Goal: Information Seeking & Learning: Learn about a topic

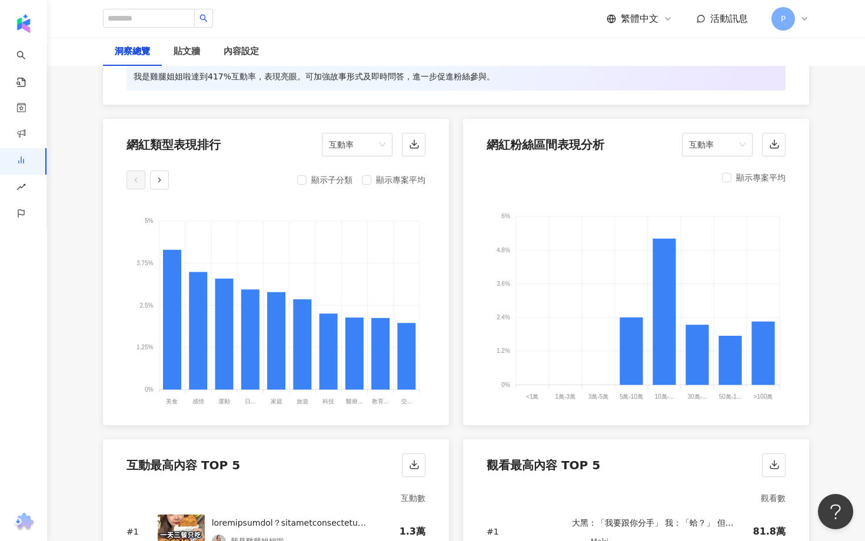
scroll to position [1241, 0]
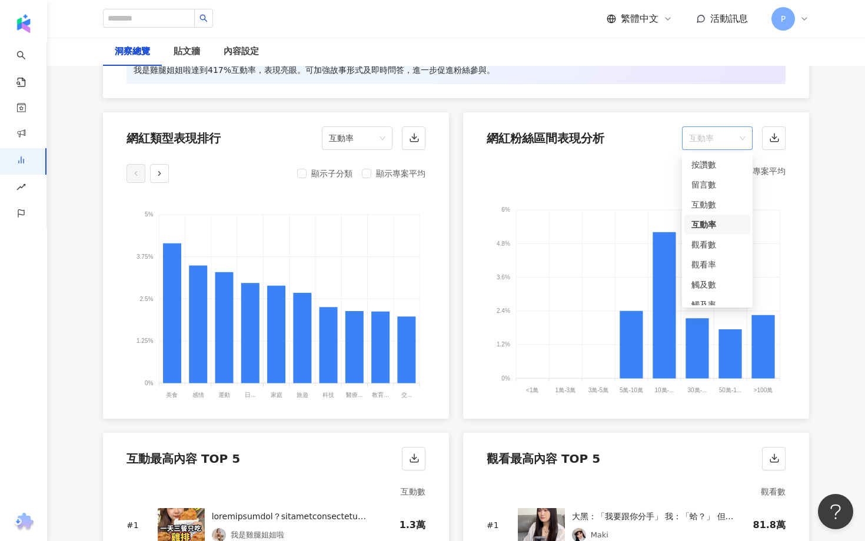
click at [714, 133] on span "互動率" at bounding box center [717, 138] width 56 height 22
click at [710, 167] on div "按讚數" at bounding box center [717, 164] width 52 height 13
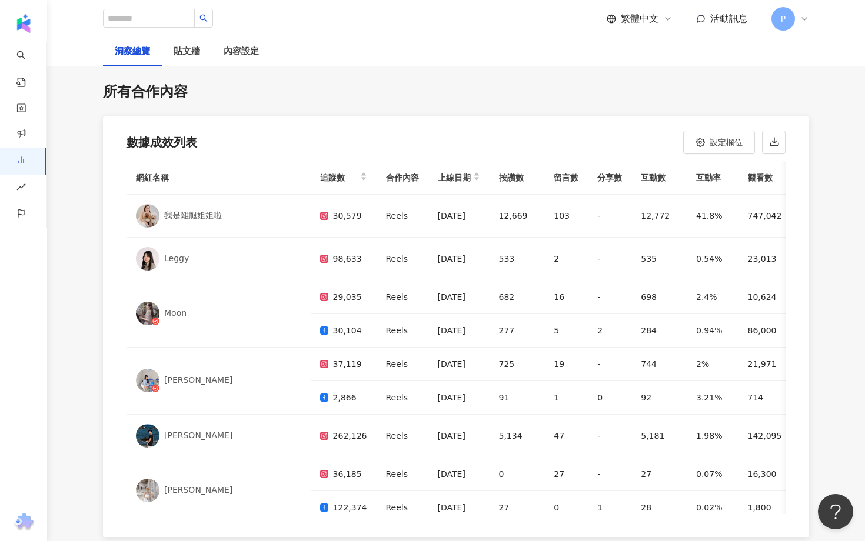
scroll to position [3440, 0]
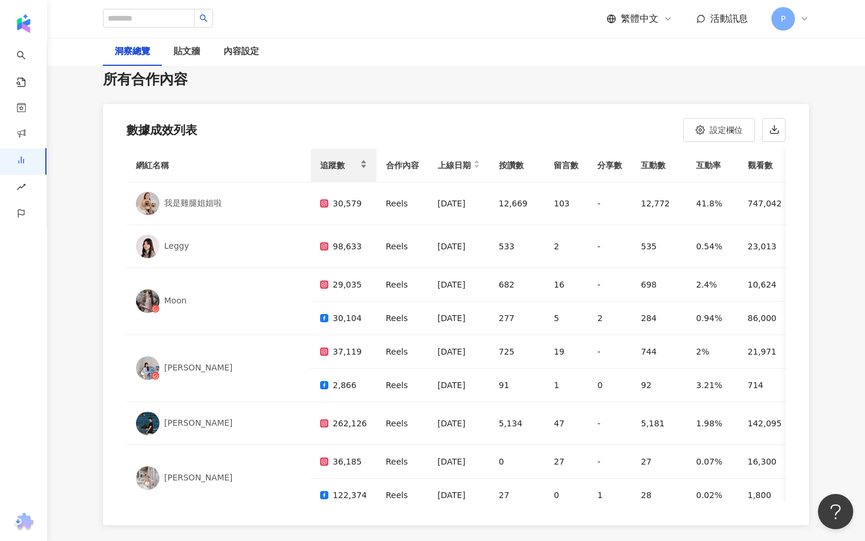
click at [320, 158] on span "追蹤數" at bounding box center [339, 165] width 38 height 14
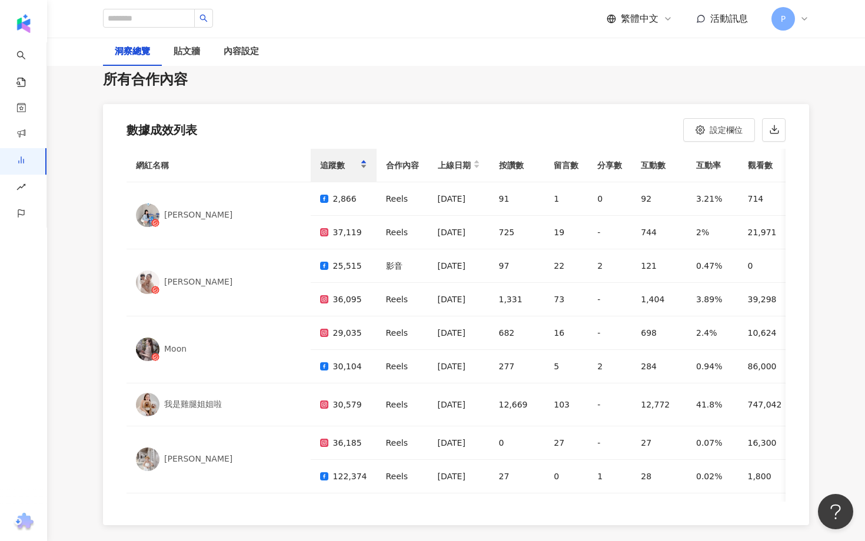
click at [320, 158] on span "追蹤數" at bounding box center [339, 165] width 38 height 14
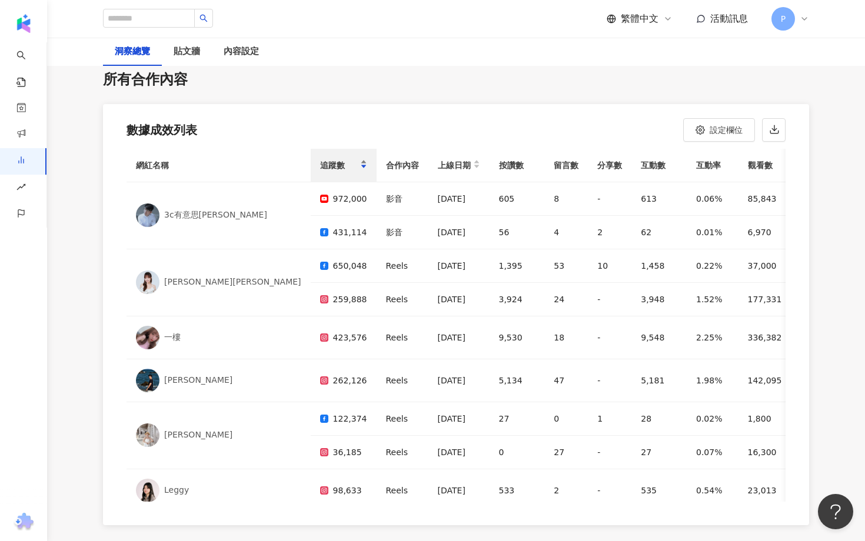
click at [320, 158] on div "追蹤數" at bounding box center [343, 165] width 47 height 14
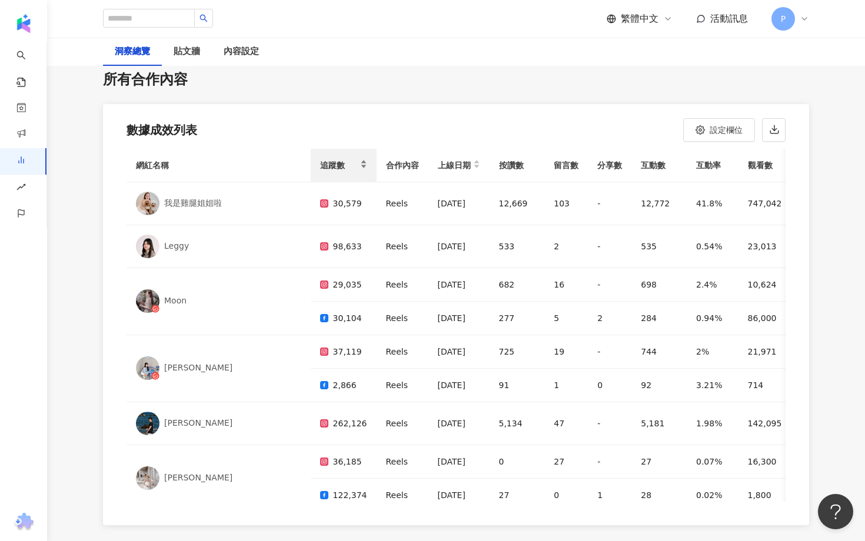
click at [320, 158] on div "追蹤數" at bounding box center [343, 165] width 47 height 14
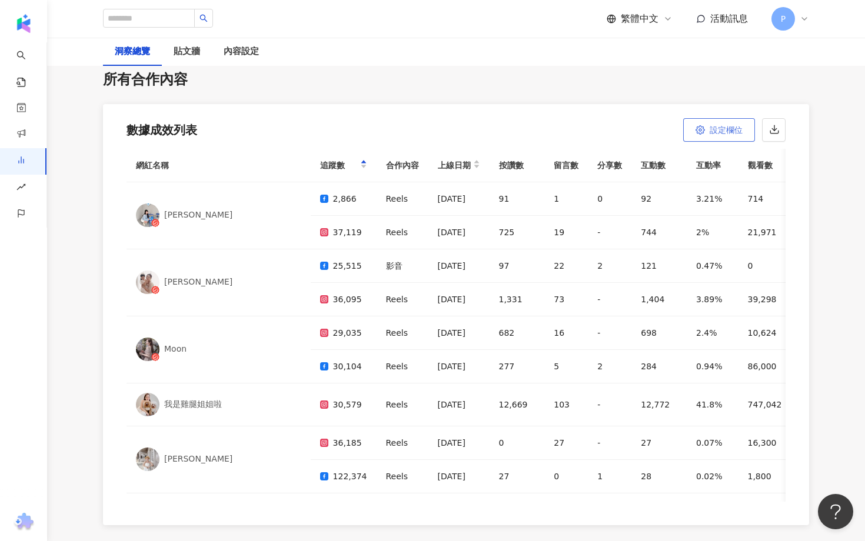
click at [704, 125] on button "設定欄位" at bounding box center [719, 130] width 72 height 24
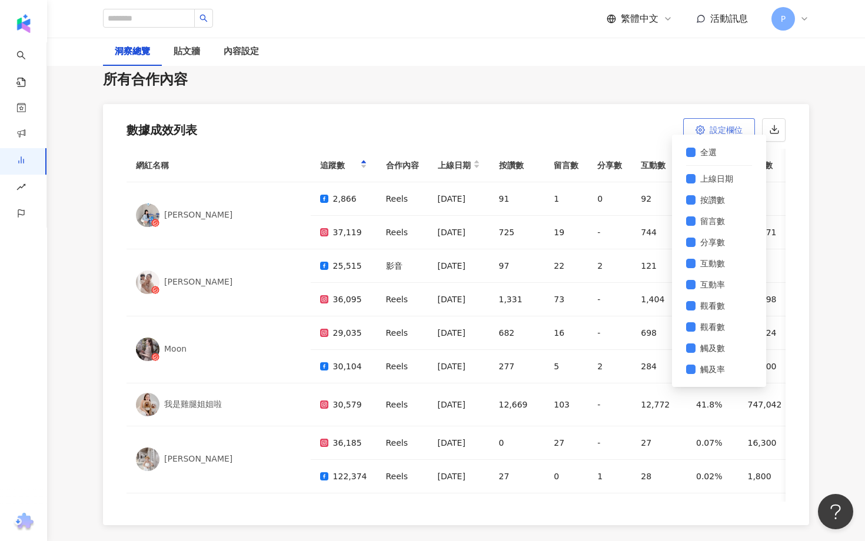
click at [704, 125] on button "設定欄位" at bounding box center [719, 130] width 72 height 24
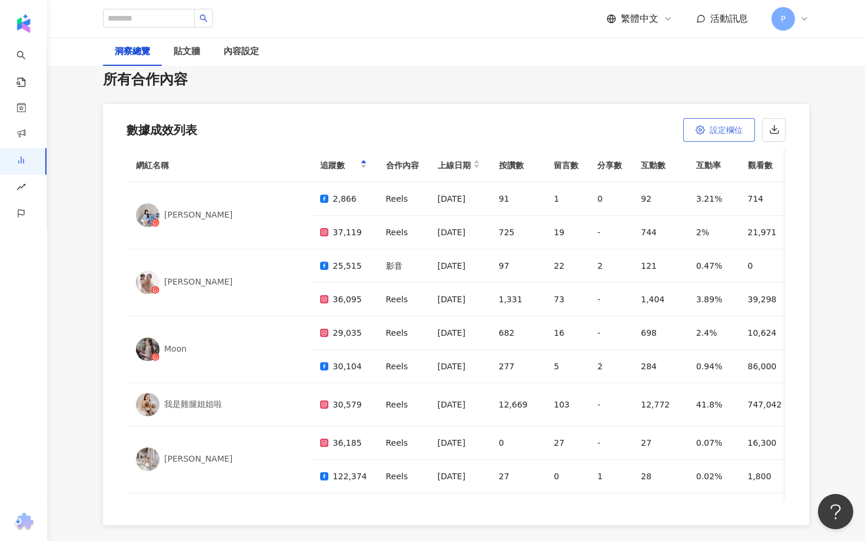
click at [704, 125] on button "設定欄位" at bounding box center [719, 130] width 72 height 24
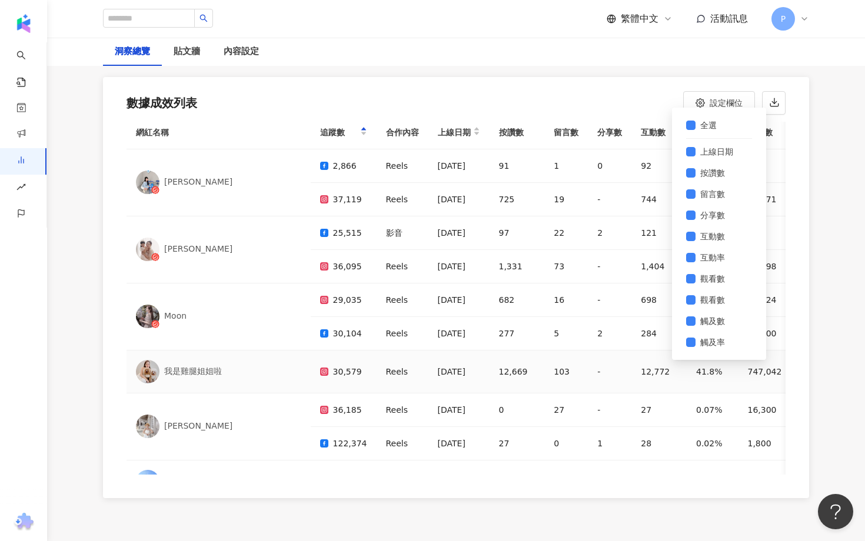
scroll to position [8, 0]
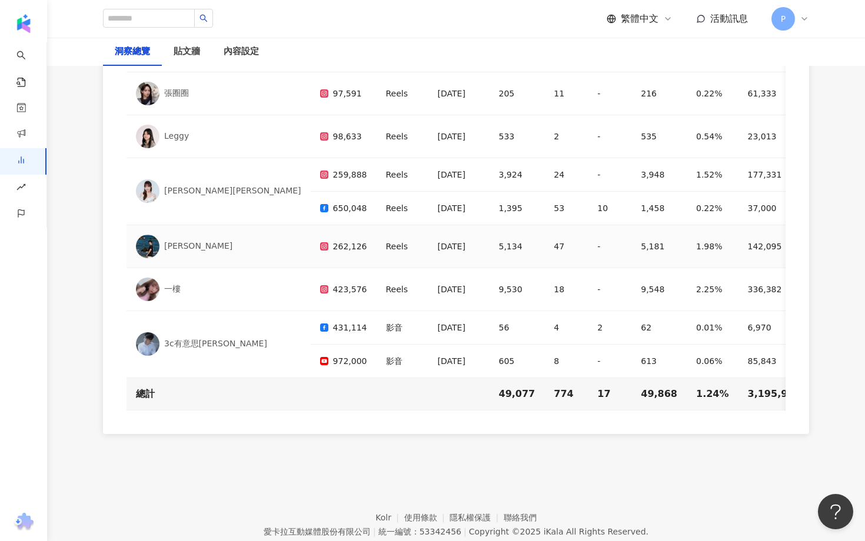
scroll to position [3529, 0]
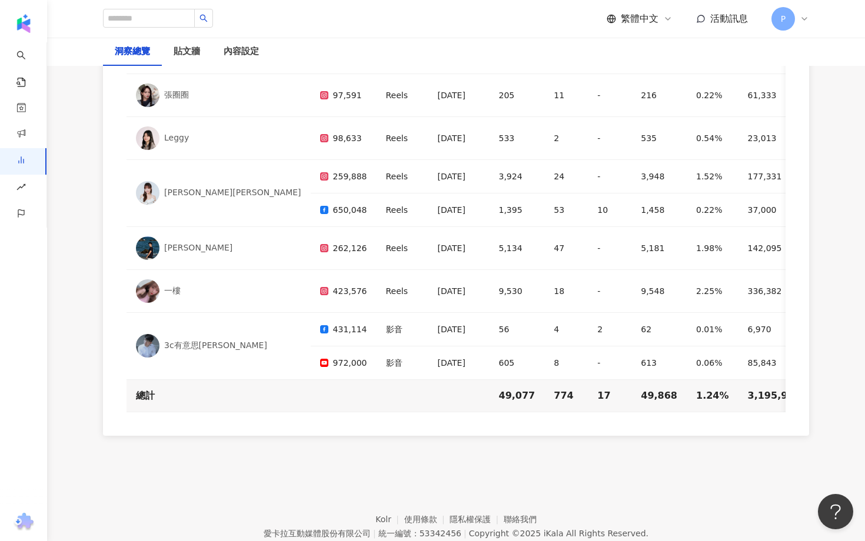
click at [535, 417] on div "網紅名稱 追蹤數 合作內容 上線日期 按讚數 留言數 分享數 互動數 互動率 觀看數 觀看率 觸及數 觸及率 連結點擊數 連結點擊率 正面留言數 負面留言數 …" at bounding box center [456, 247] width 706 height 377
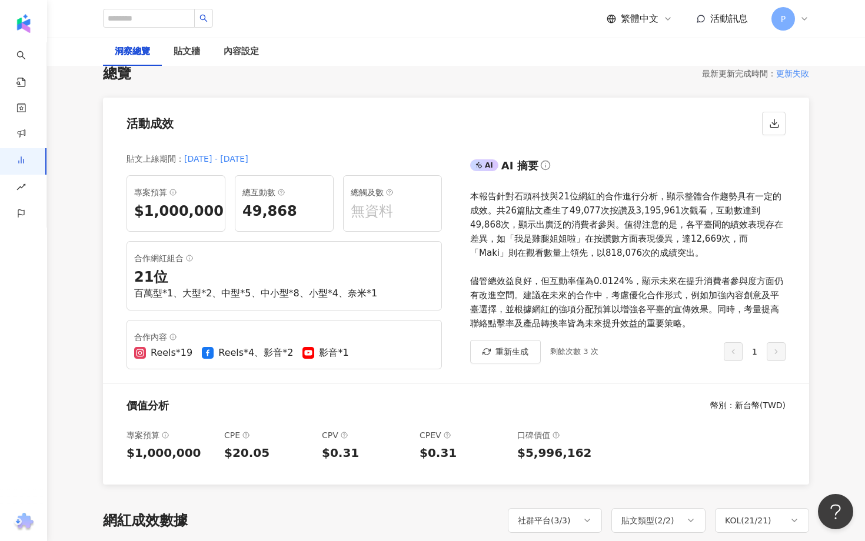
scroll to position [0, 0]
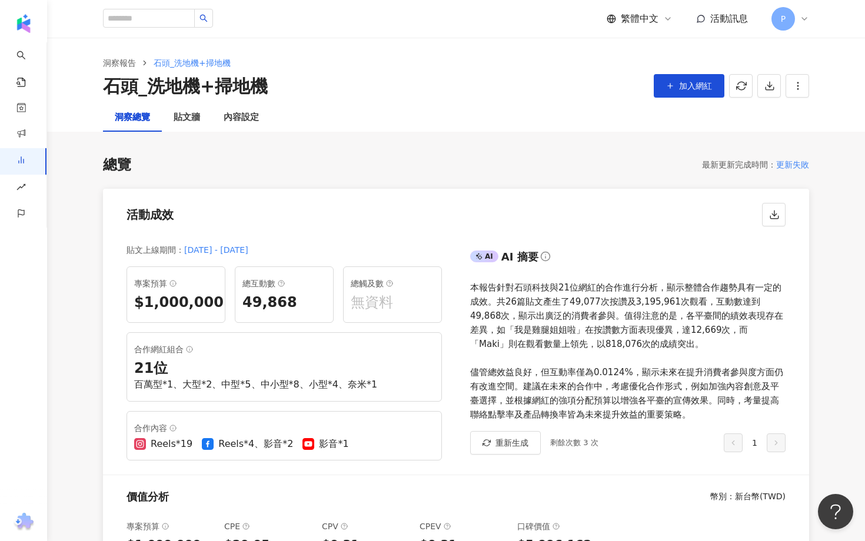
click at [226, 385] on div "百萬型*1、大型*2、中型*5、中小型*8、小型*4、奈米*1" at bounding box center [284, 384] width 300 height 13
copy div "百萬型*1、大型*2、中型*5、中小型*8、小型*4、奈米*1"
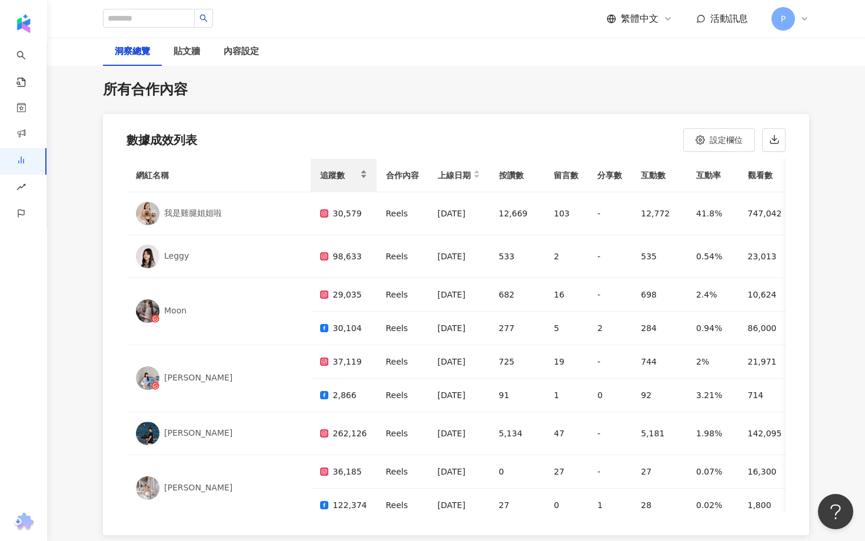
click at [320, 168] on div "追蹤數" at bounding box center [343, 175] width 47 height 14
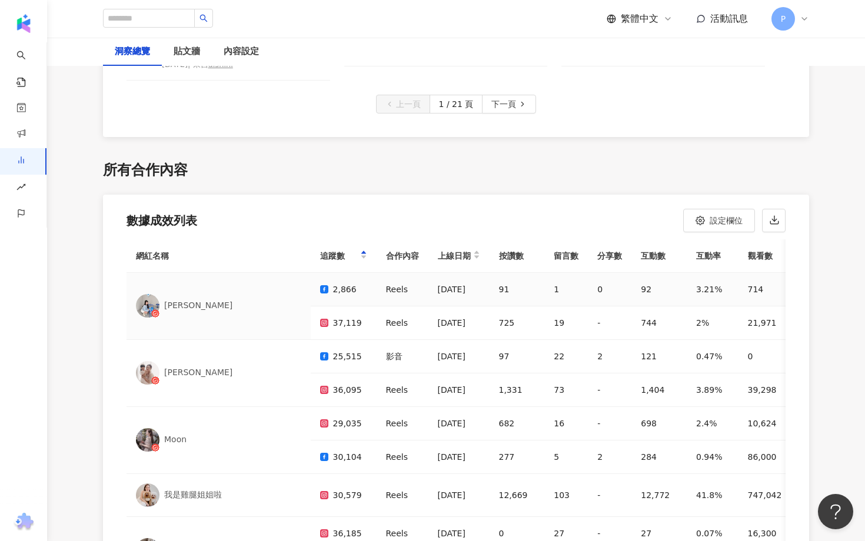
scroll to position [3344, 0]
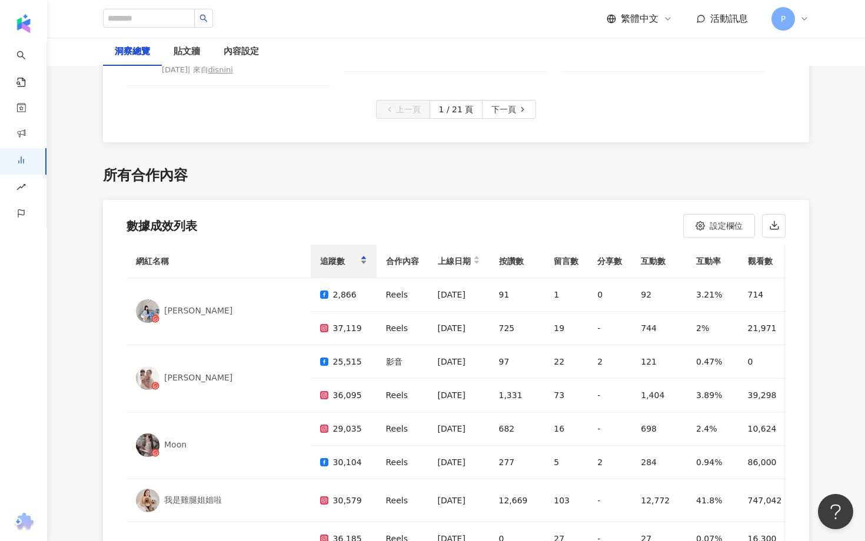
click at [320, 254] on div "追蹤數" at bounding box center [343, 261] width 47 height 14
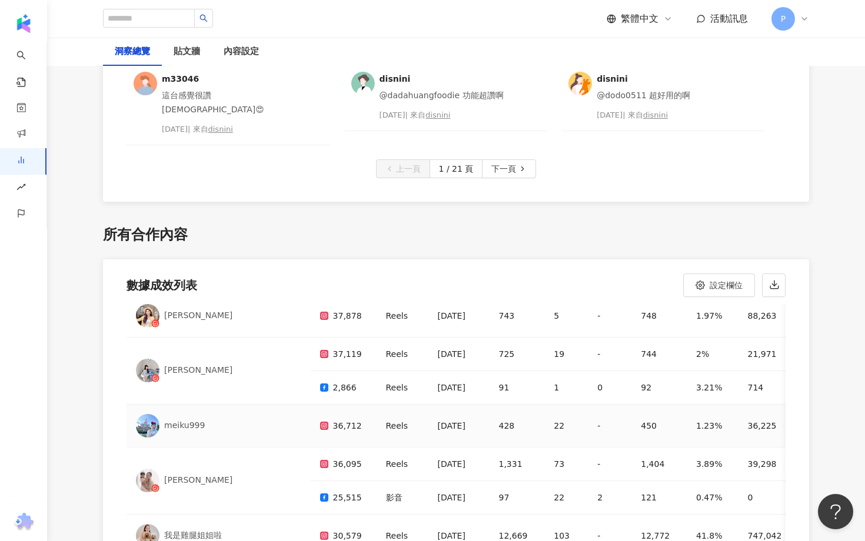
scroll to position [3384, 0]
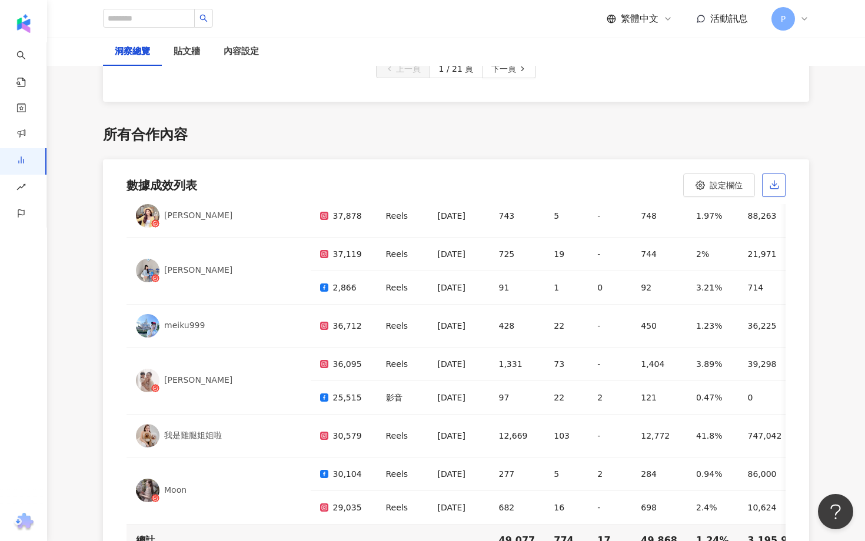
click at [771, 179] on icon "button" at bounding box center [774, 184] width 11 height 11
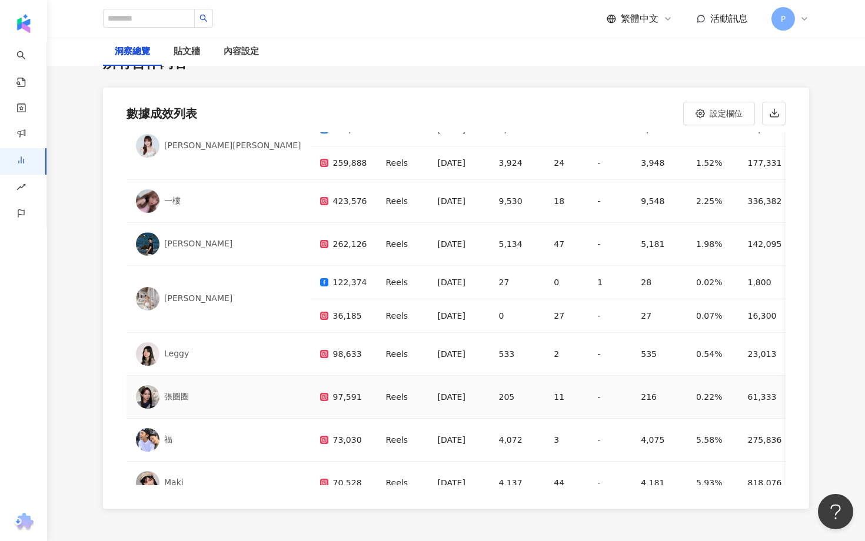
scroll to position [136, 0]
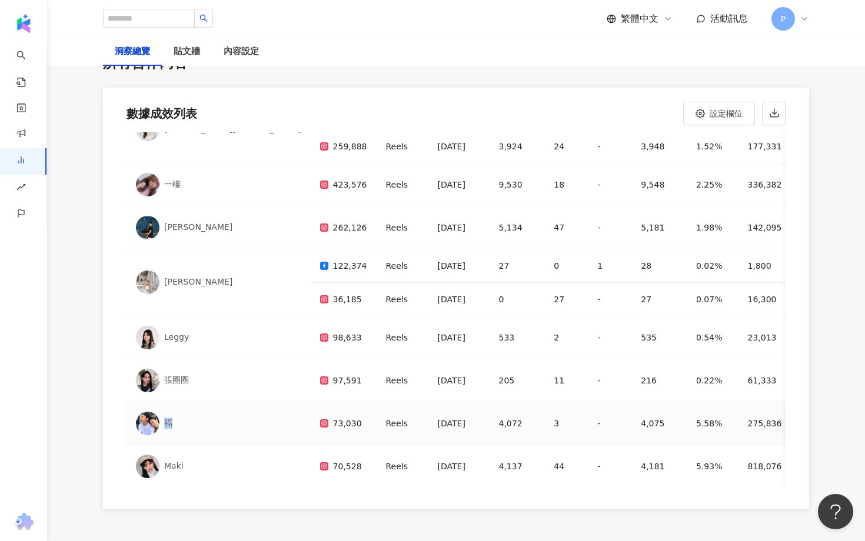
drag, startPoint x: 173, startPoint y: 408, endPoint x: 165, endPoint y: 408, distance: 7.7
click at [165, 412] on div "福" at bounding box center [218, 424] width 165 height 24
copy div "福"
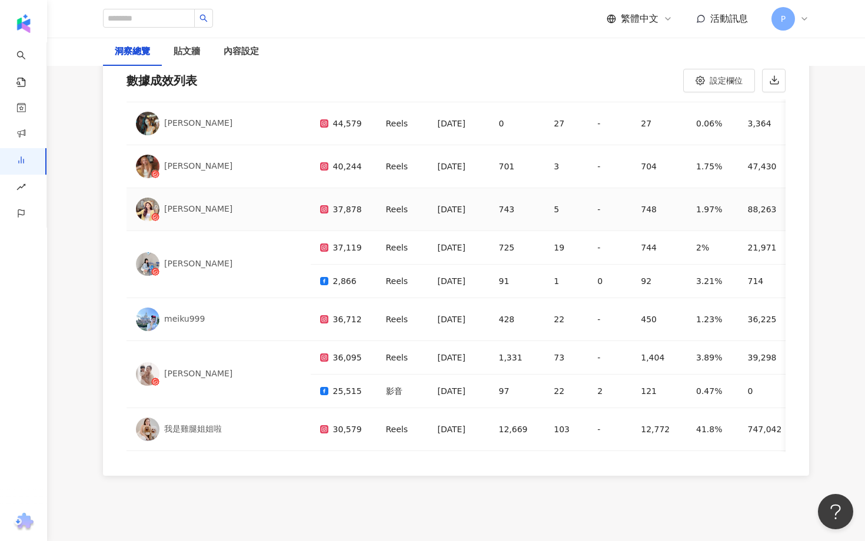
scroll to position [608, 0]
